Goal: Task Accomplishment & Management: Complete application form

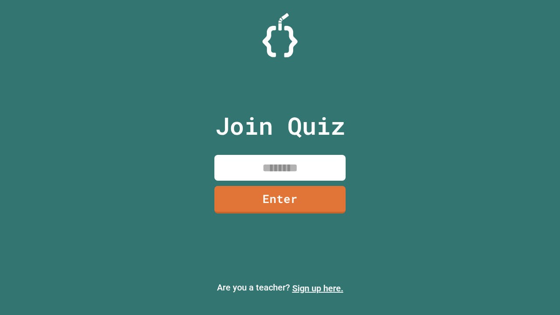
click at [318, 288] on link "Sign up here." at bounding box center [317, 288] width 51 height 11
